Goal: Information Seeking & Learning: Learn about a topic

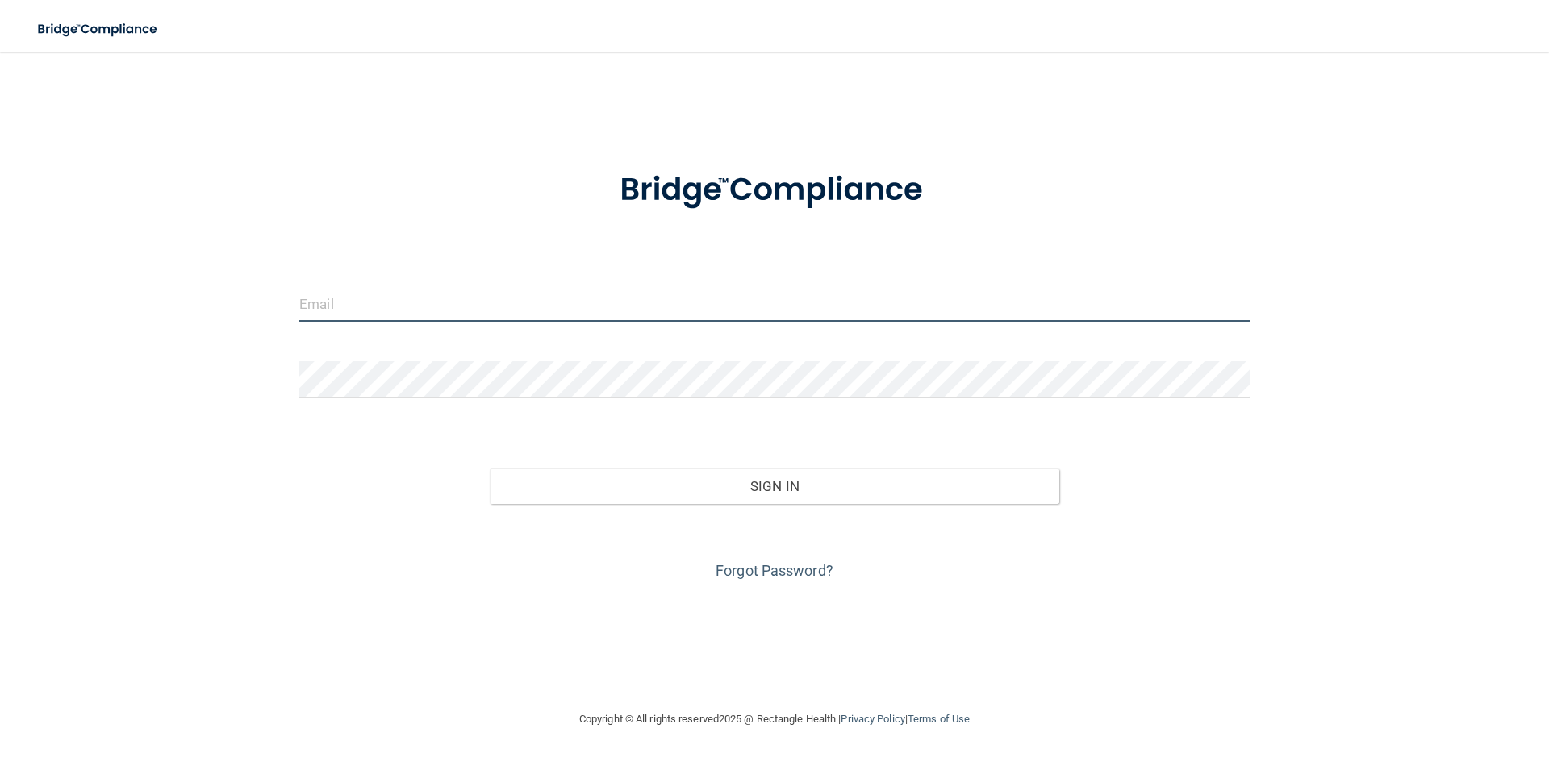
click at [349, 303] on input "email" at bounding box center [774, 304] width 950 height 36
type input "[EMAIL_ADDRESS][DOMAIN_NAME]"
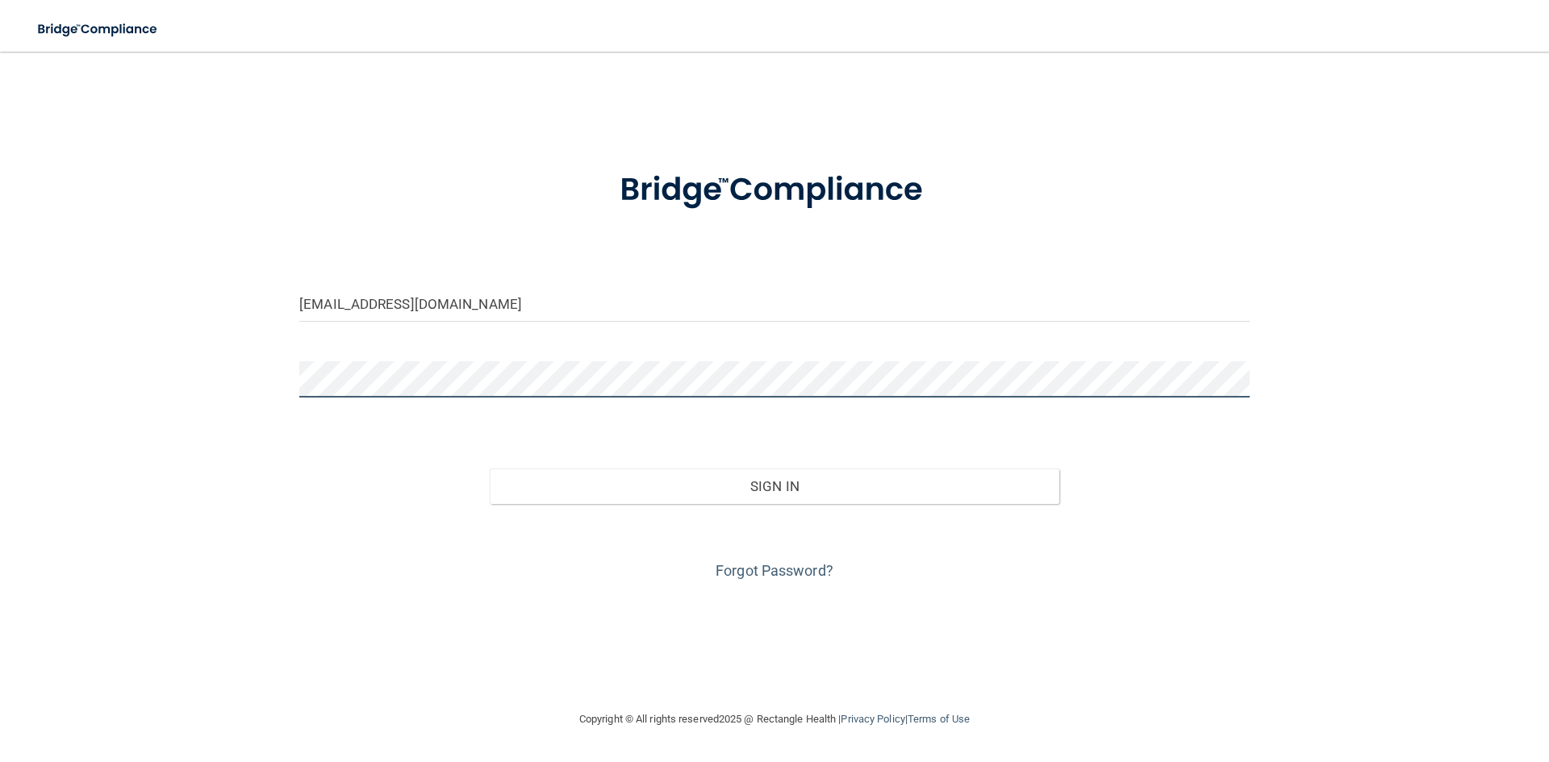
click at [490, 469] on button "Sign In" at bounding box center [775, 486] width 570 height 35
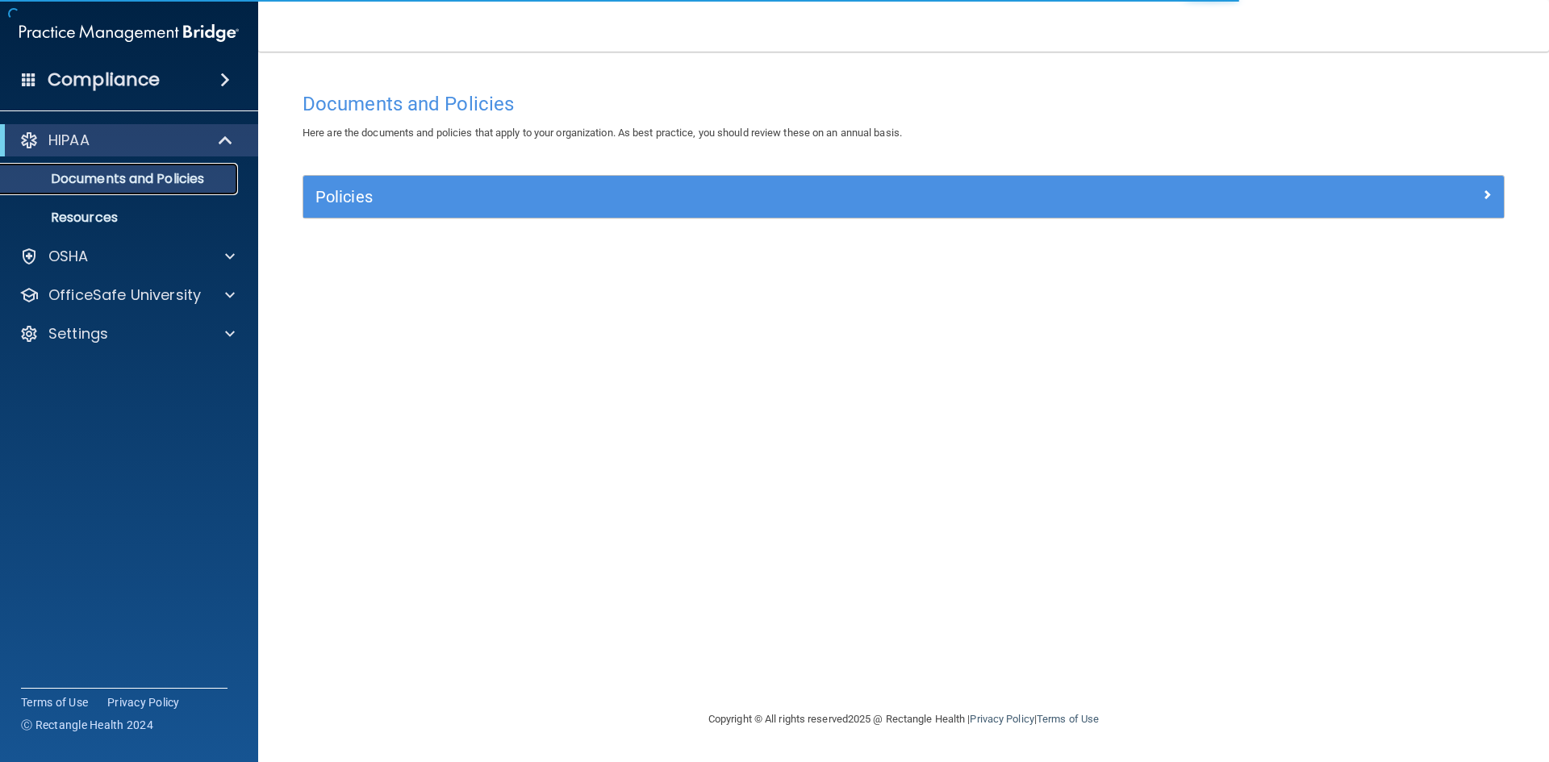
click at [120, 186] on p "Documents and Policies" at bounding box center [120, 179] width 220 height 16
click at [131, 146] on div "HIPAA" at bounding box center [106, 140] width 199 height 19
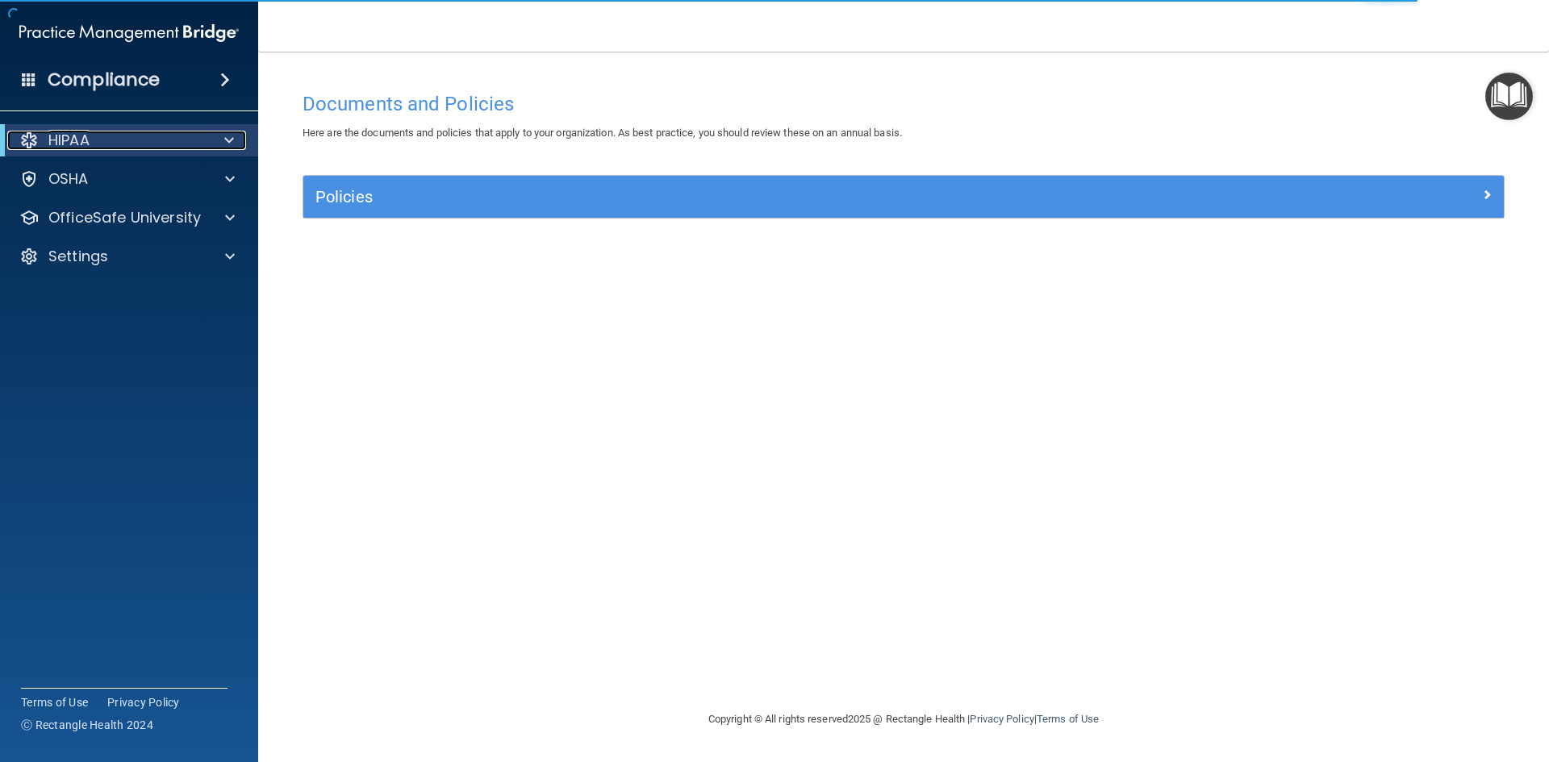
click at [123, 145] on div "HIPAA" at bounding box center [106, 140] width 199 height 19
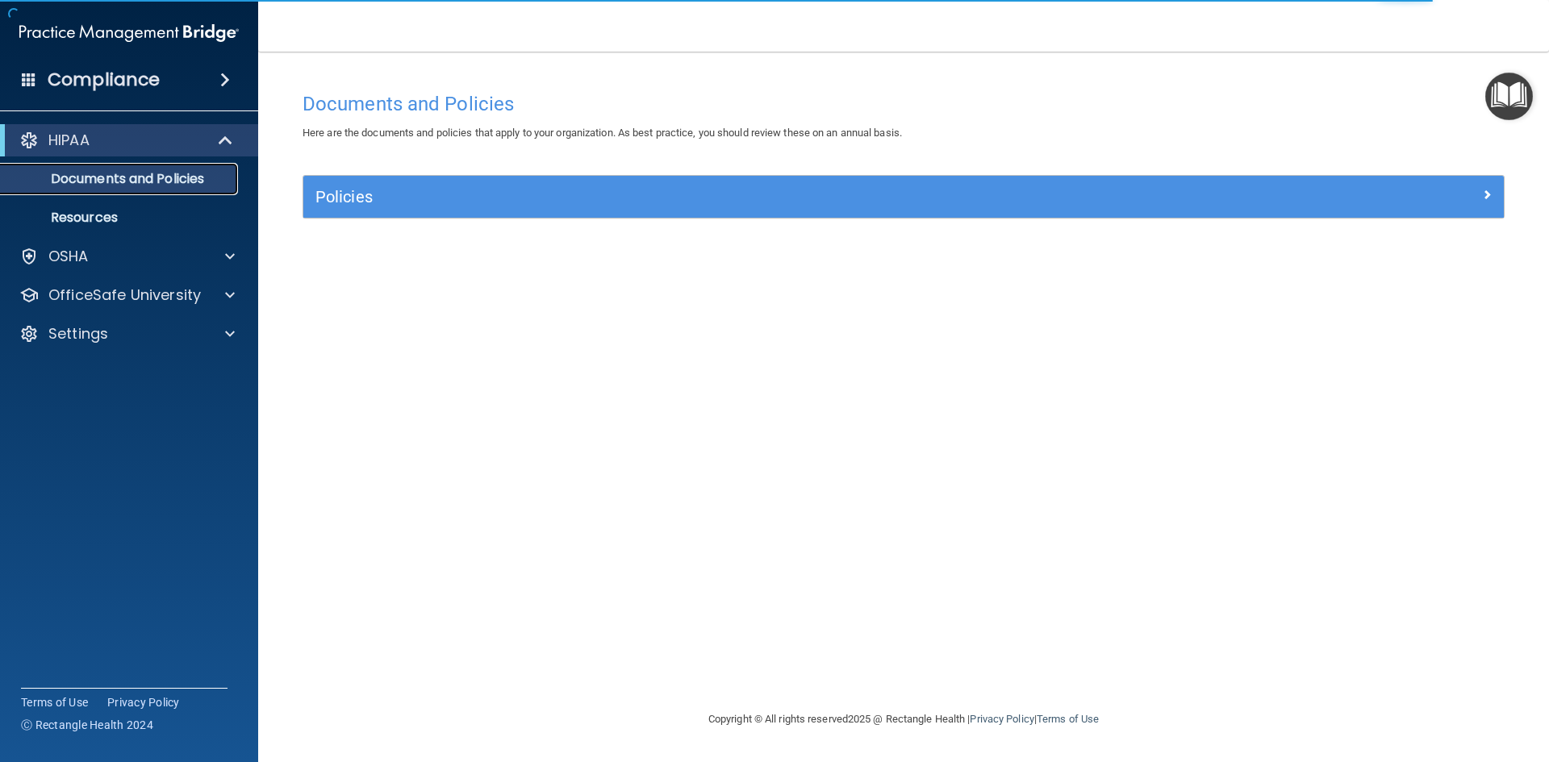
click at [122, 179] on p "Documents and Policies" at bounding box center [120, 179] width 220 height 16
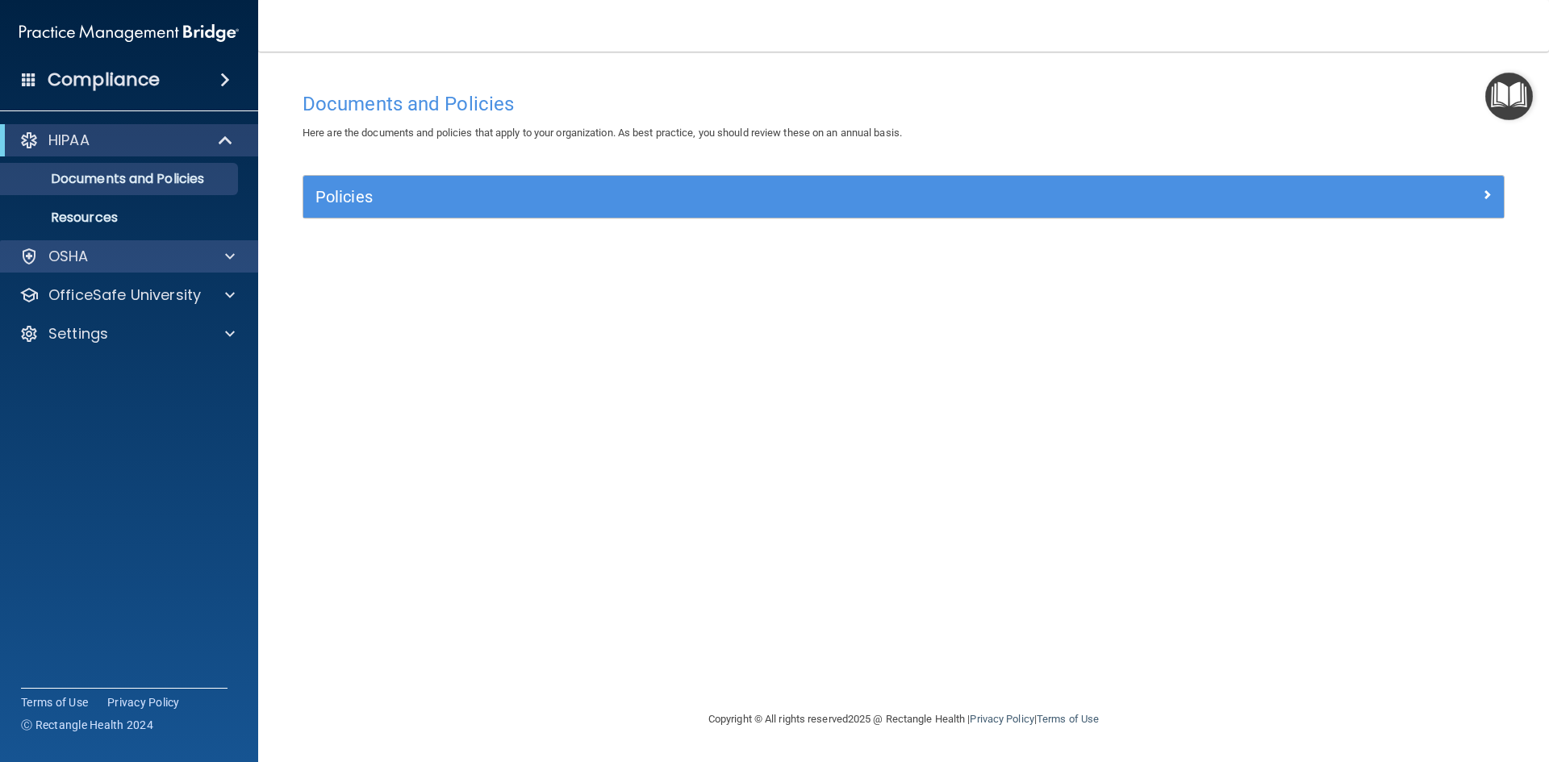
click at [77, 269] on div "OSHA" at bounding box center [129, 256] width 259 height 32
click at [240, 249] on div at bounding box center [227, 256] width 40 height 19
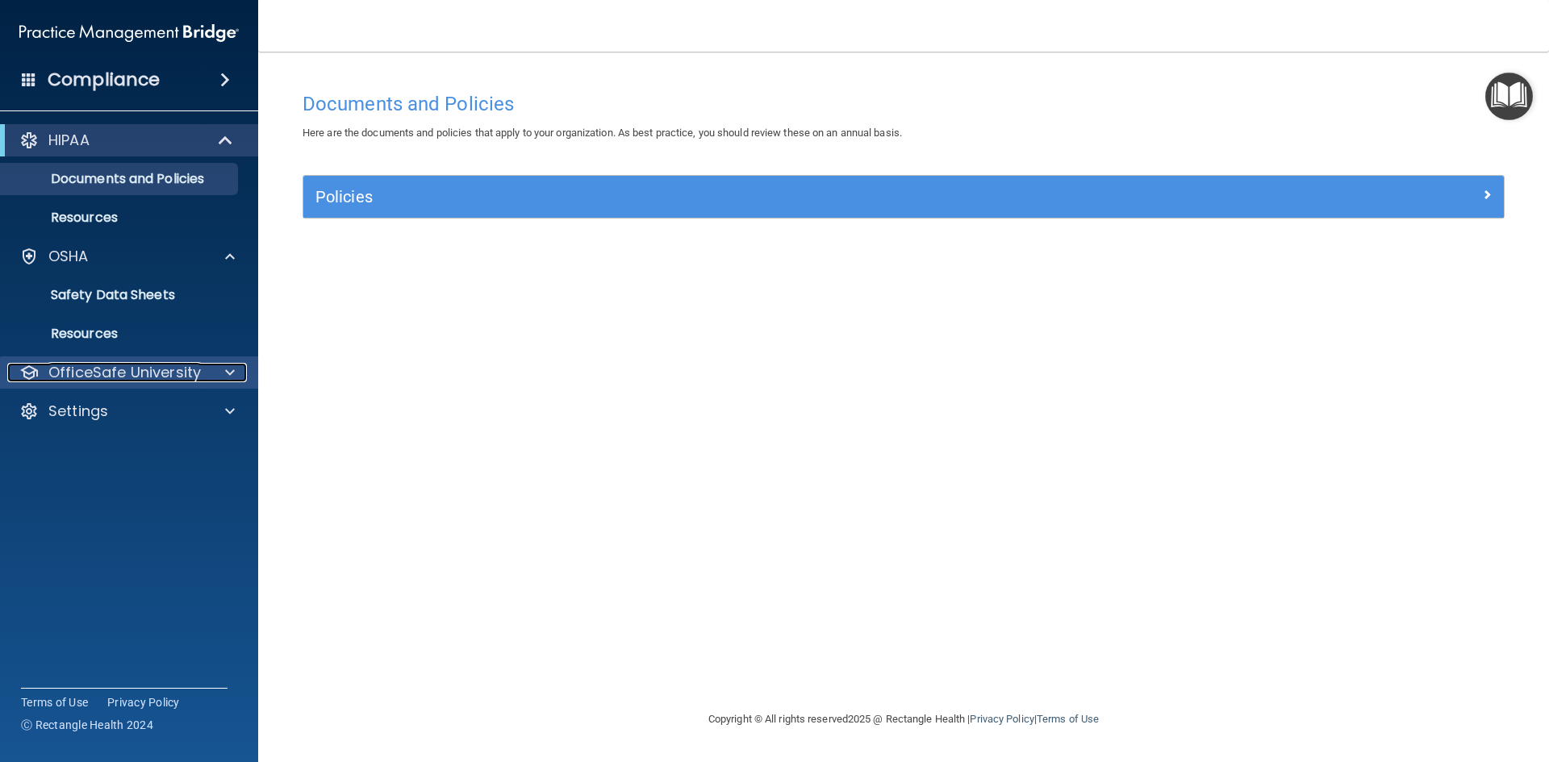
click at [221, 373] on div at bounding box center [227, 372] width 40 height 19
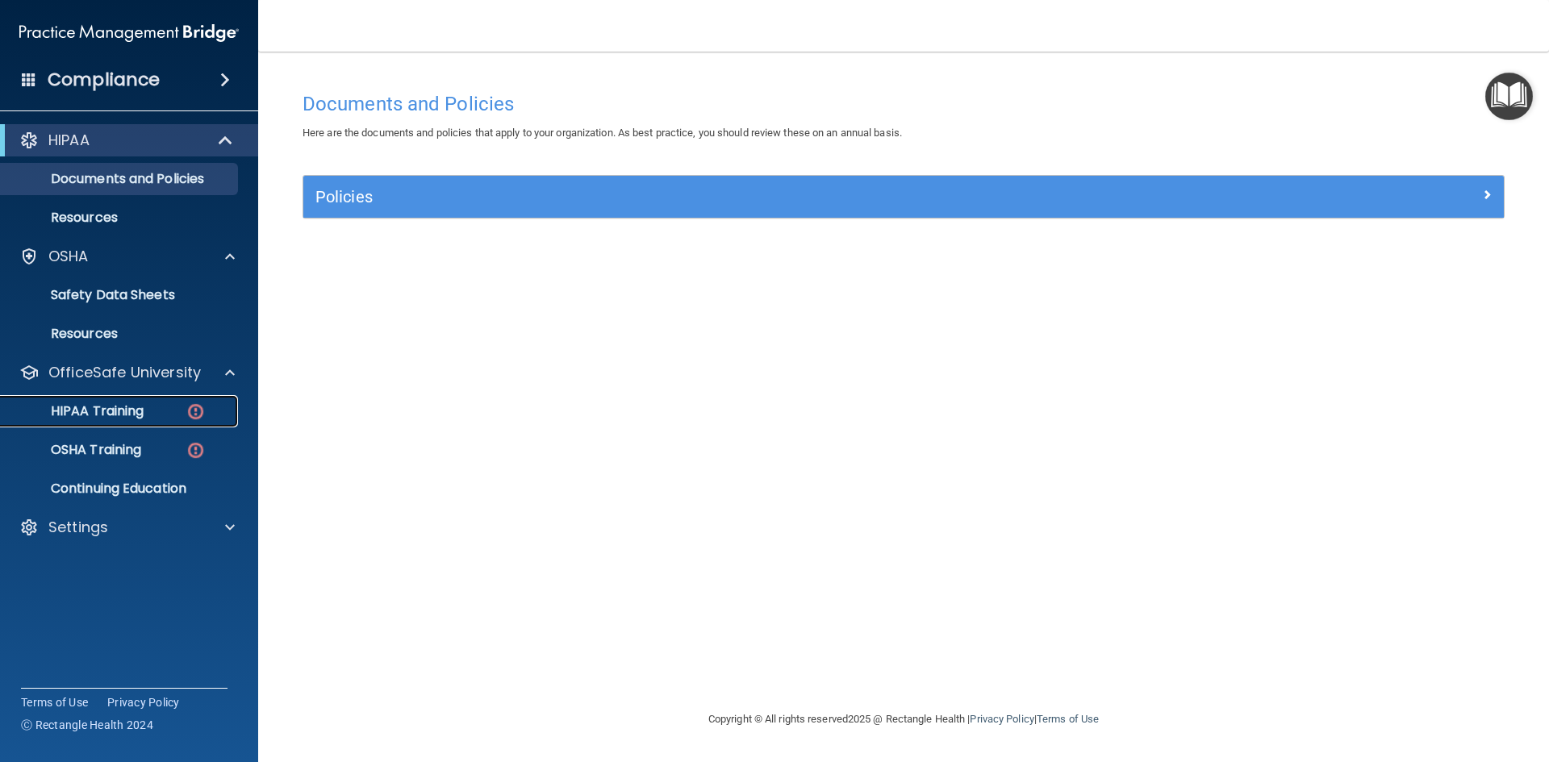
click at [193, 407] on img at bounding box center [196, 412] width 20 height 20
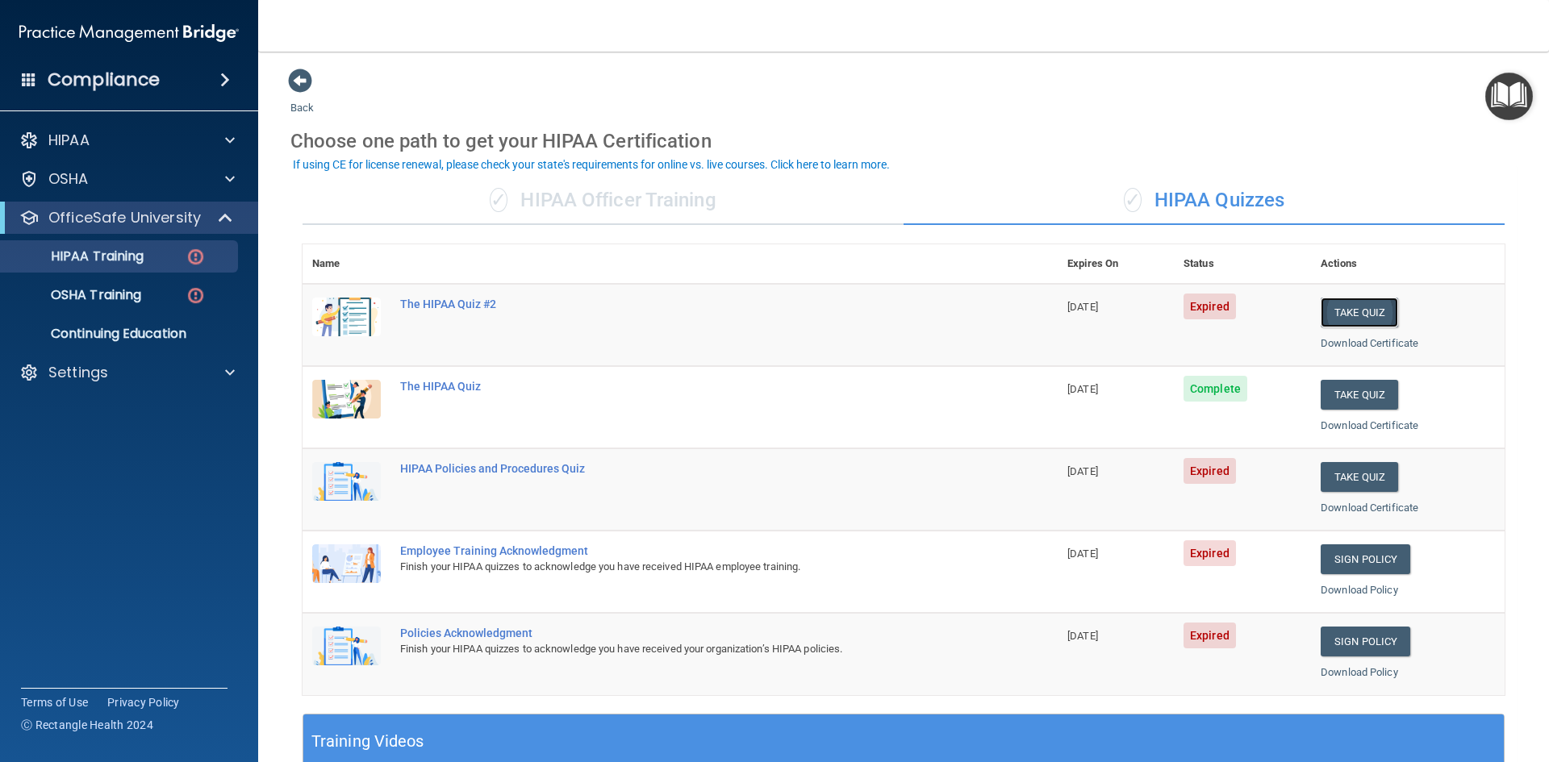
click at [1375, 314] on button "Take Quiz" at bounding box center [1358, 313] width 77 height 30
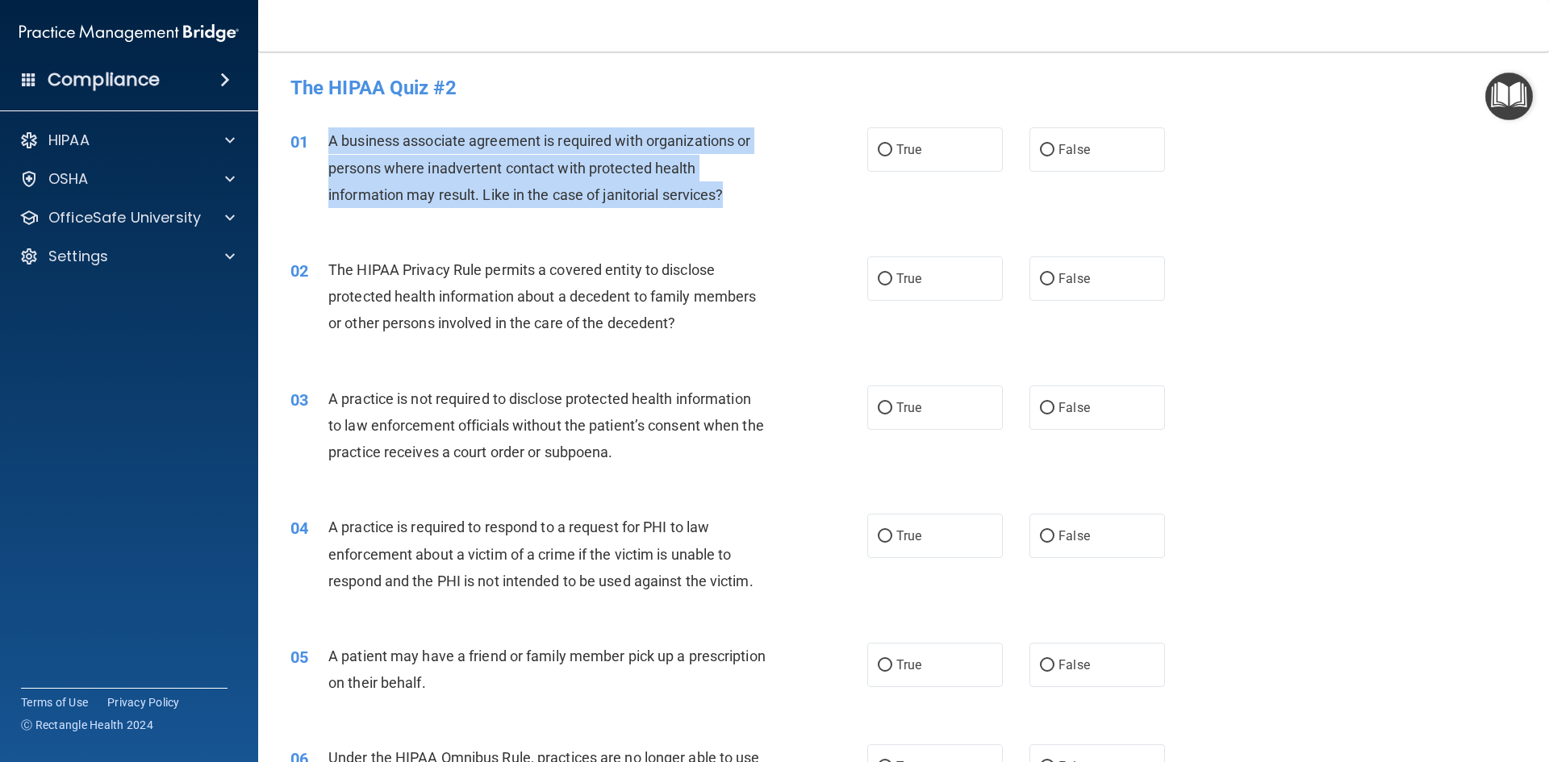
drag, startPoint x: 331, startPoint y: 135, endPoint x: 735, endPoint y: 193, distance: 408.1
click at [735, 193] on div "A business associate agreement is required with organizations or persons where …" at bounding box center [553, 167] width 451 height 81
copy span "A business associate agreement is required with organizations or persons where …"
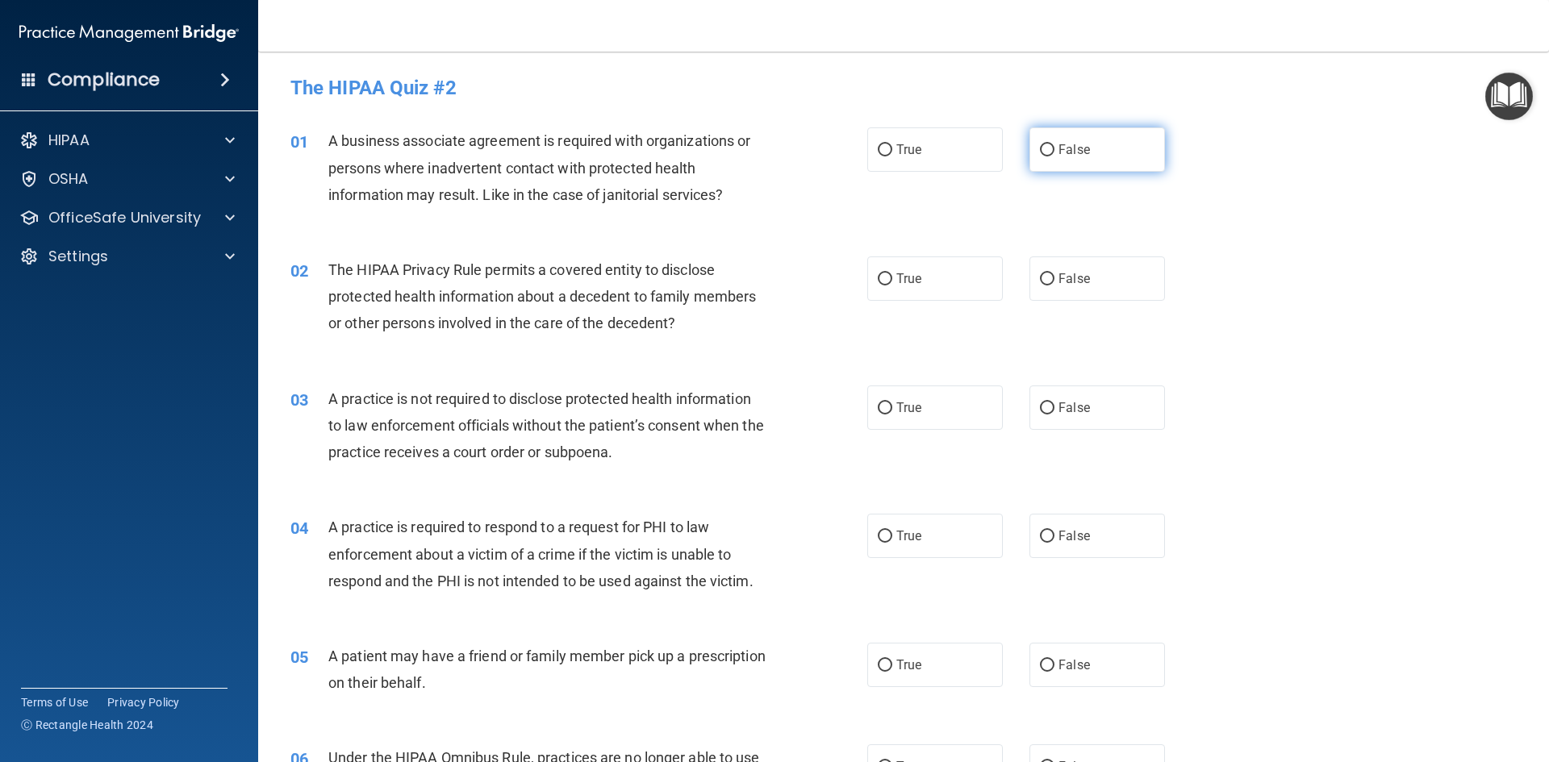
click at [1058, 143] on span "False" at bounding box center [1073, 149] width 31 height 15
click at [1053, 144] on input "False" at bounding box center [1047, 150] width 15 height 12
radio input "true"
click at [1094, 281] on label "False" at bounding box center [1096, 278] width 135 height 44
click at [1054, 281] on input "False" at bounding box center [1047, 279] width 15 height 12
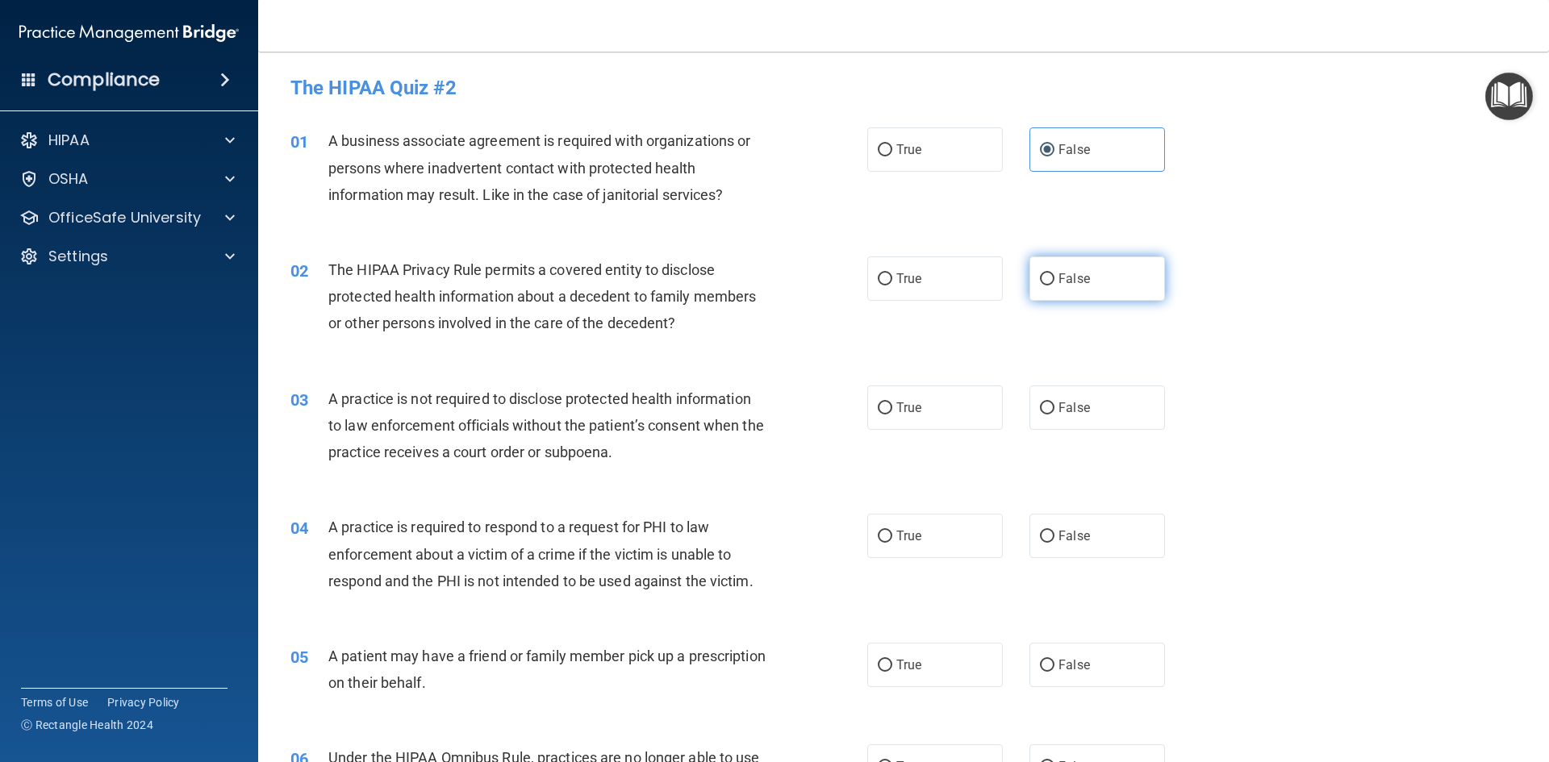
radio input "true"
click at [1087, 412] on label "False" at bounding box center [1096, 408] width 135 height 44
click at [1054, 412] on input "False" at bounding box center [1047, 408] width 15 height 12
radio input "true"
